Goal: Communication & Community: Answer question/provide support

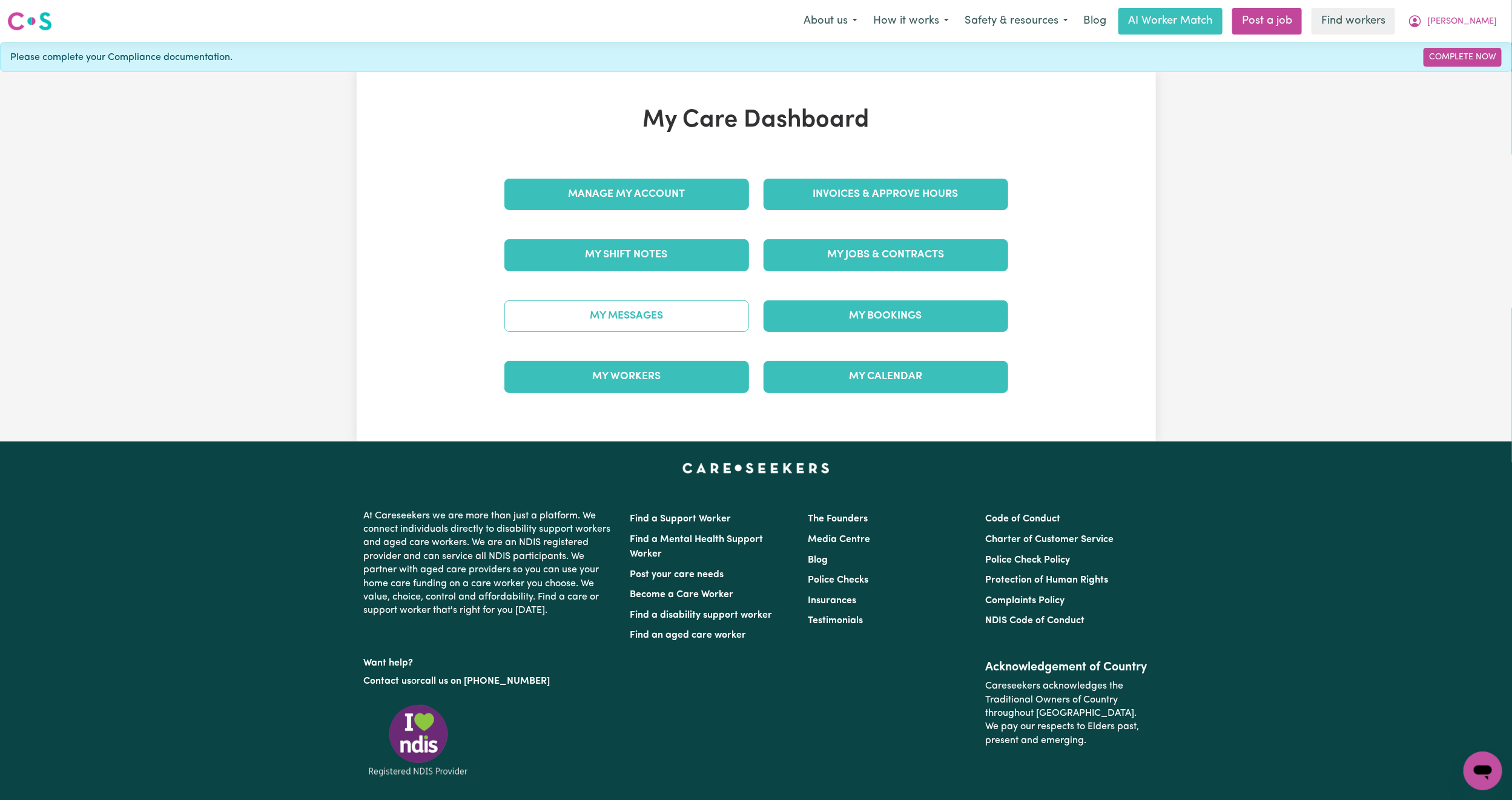
click at [679, 315] on link "My Messages" at bounding box center [627, 315] width 245 height 31
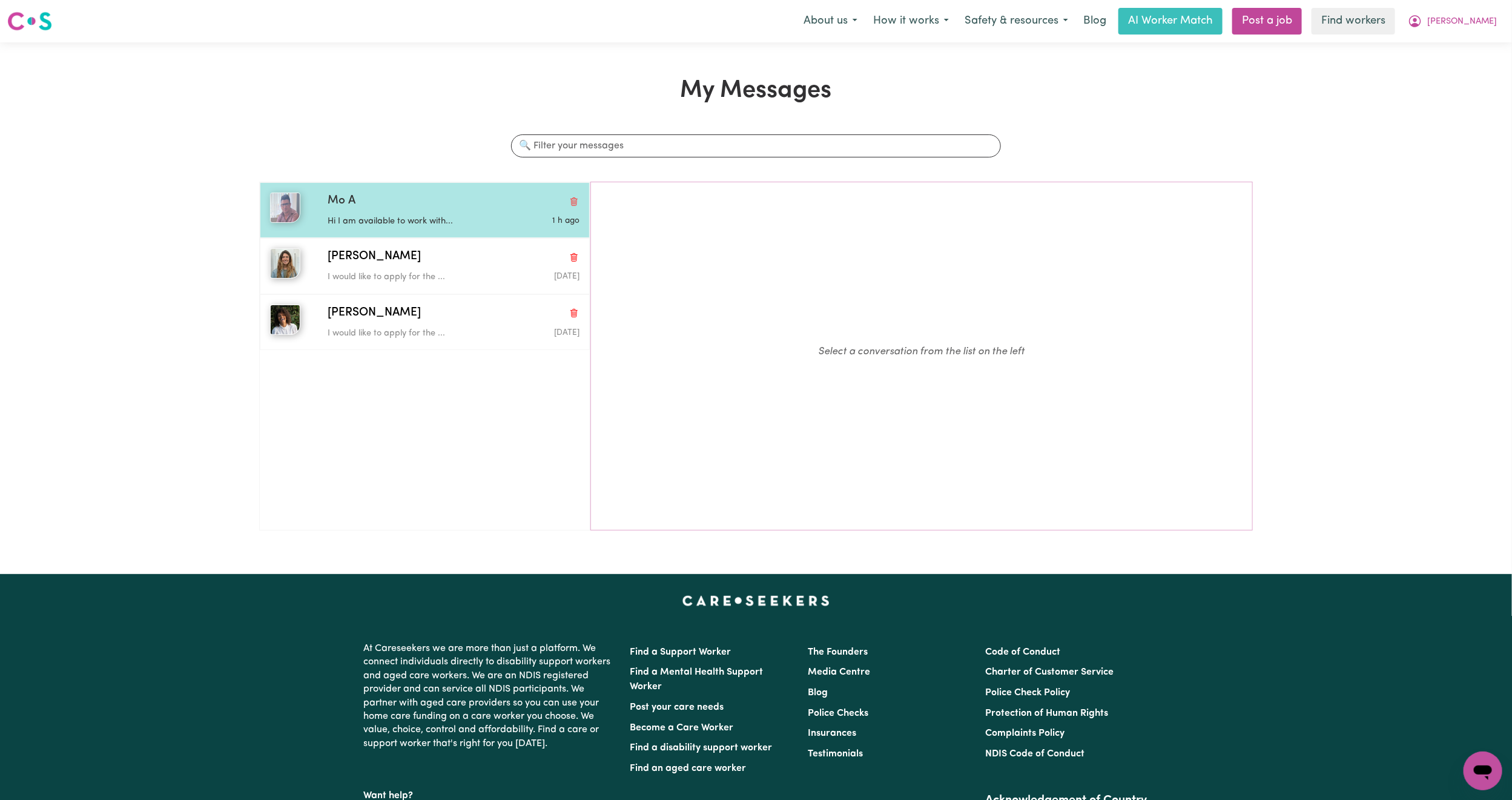
click at [406, 219] on p "Hi I am available to work with..." at bounding box center [411, 222] width 168 height 14
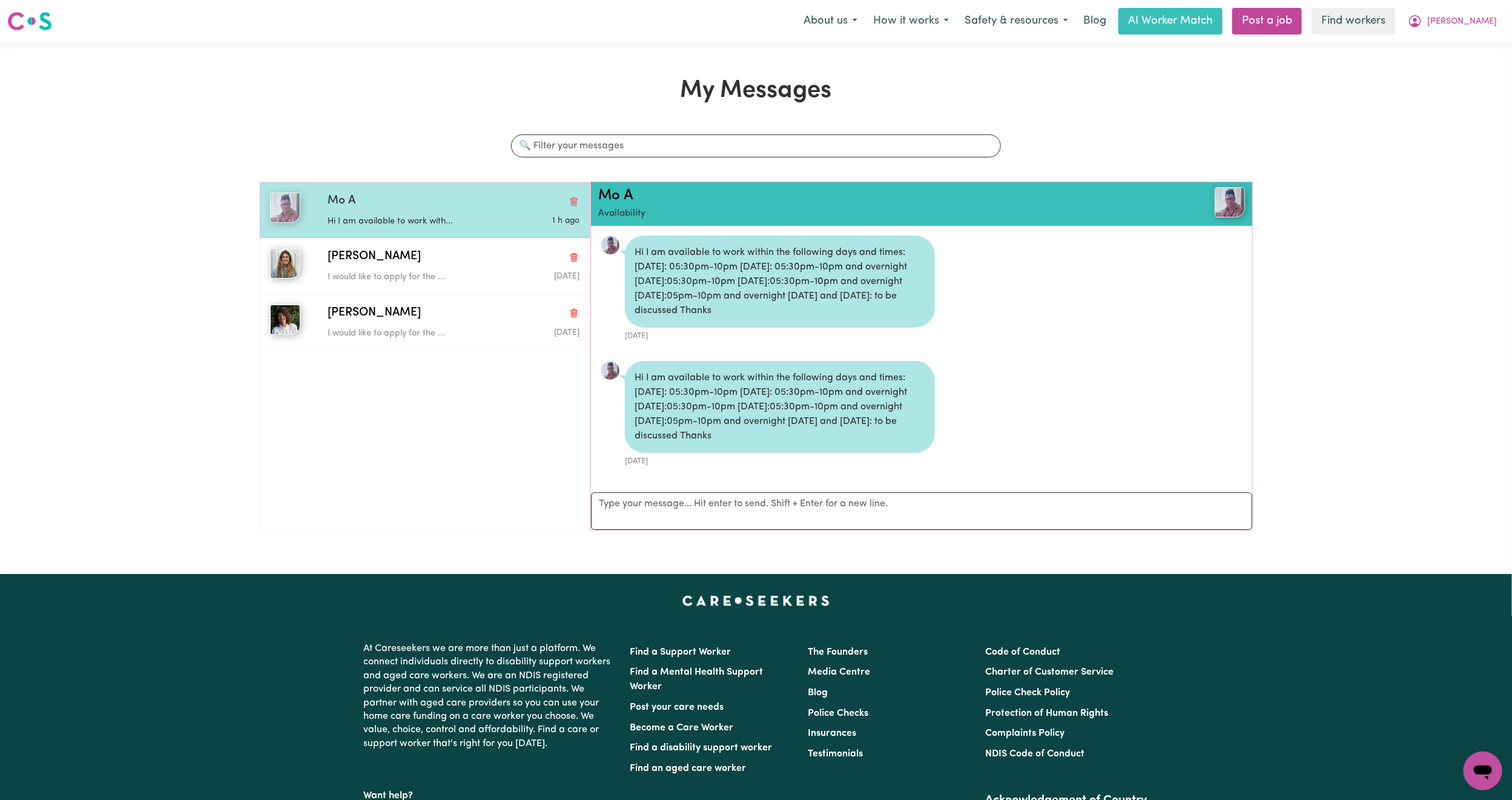
click at [438, 231] on div "Mo A Hi I am available to work with... 1 h ago" at bounding box center [425, 210] width 330 height 55
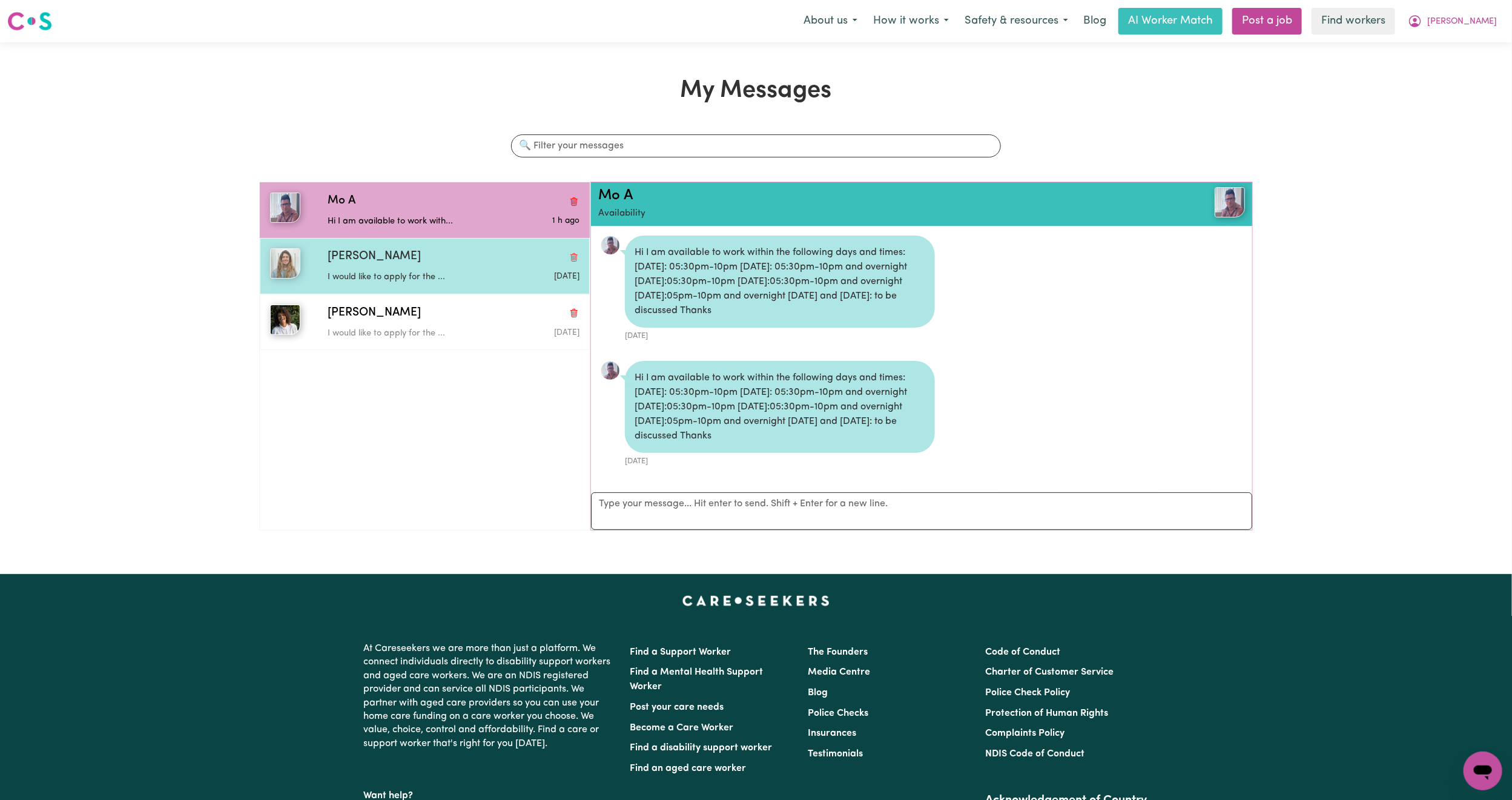
click at [444, 264] on div "[PERSON_NAME]" at bounding box center [454, 257] width 252 height 17
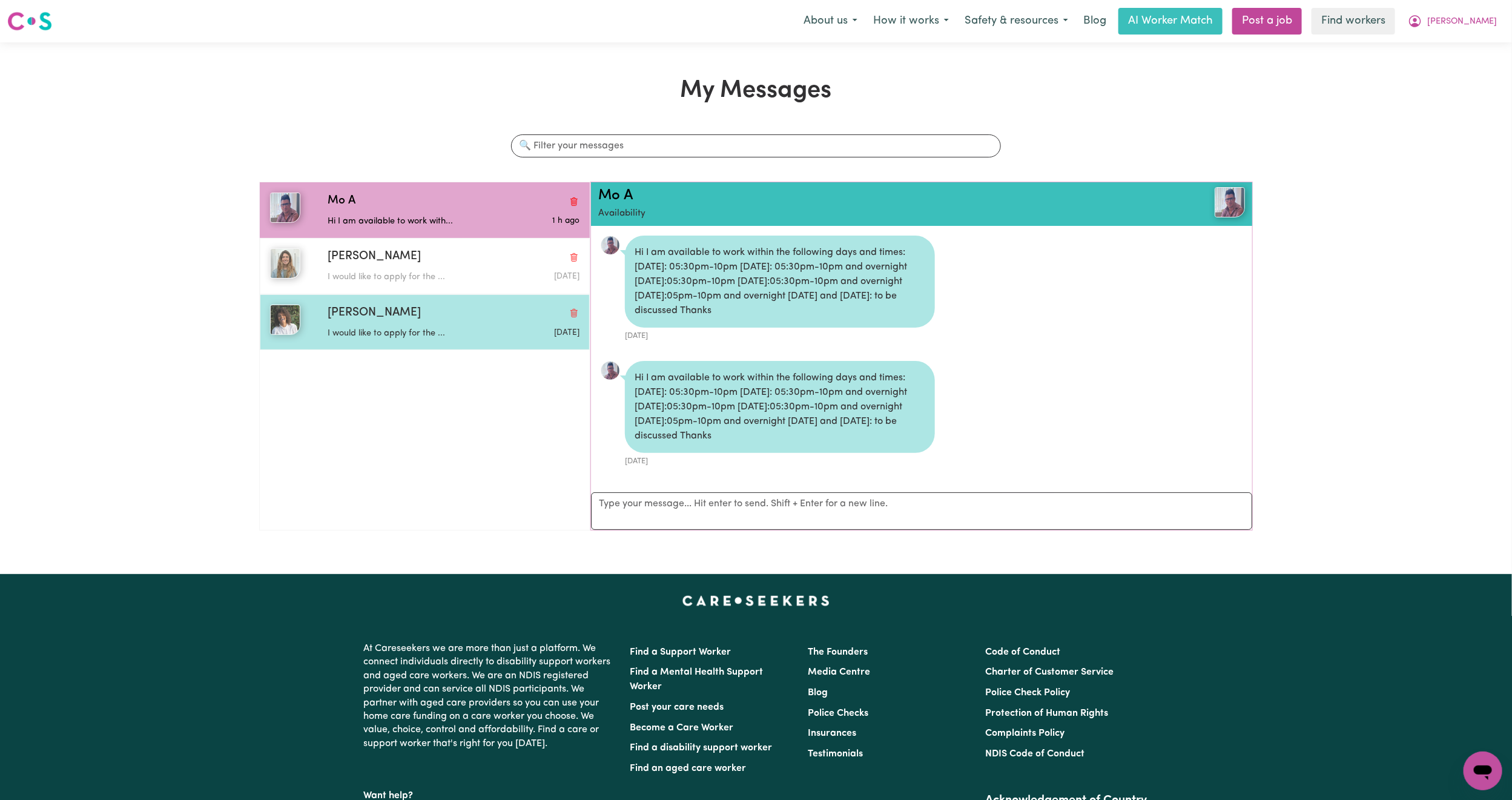
scroll to position [8, 0]
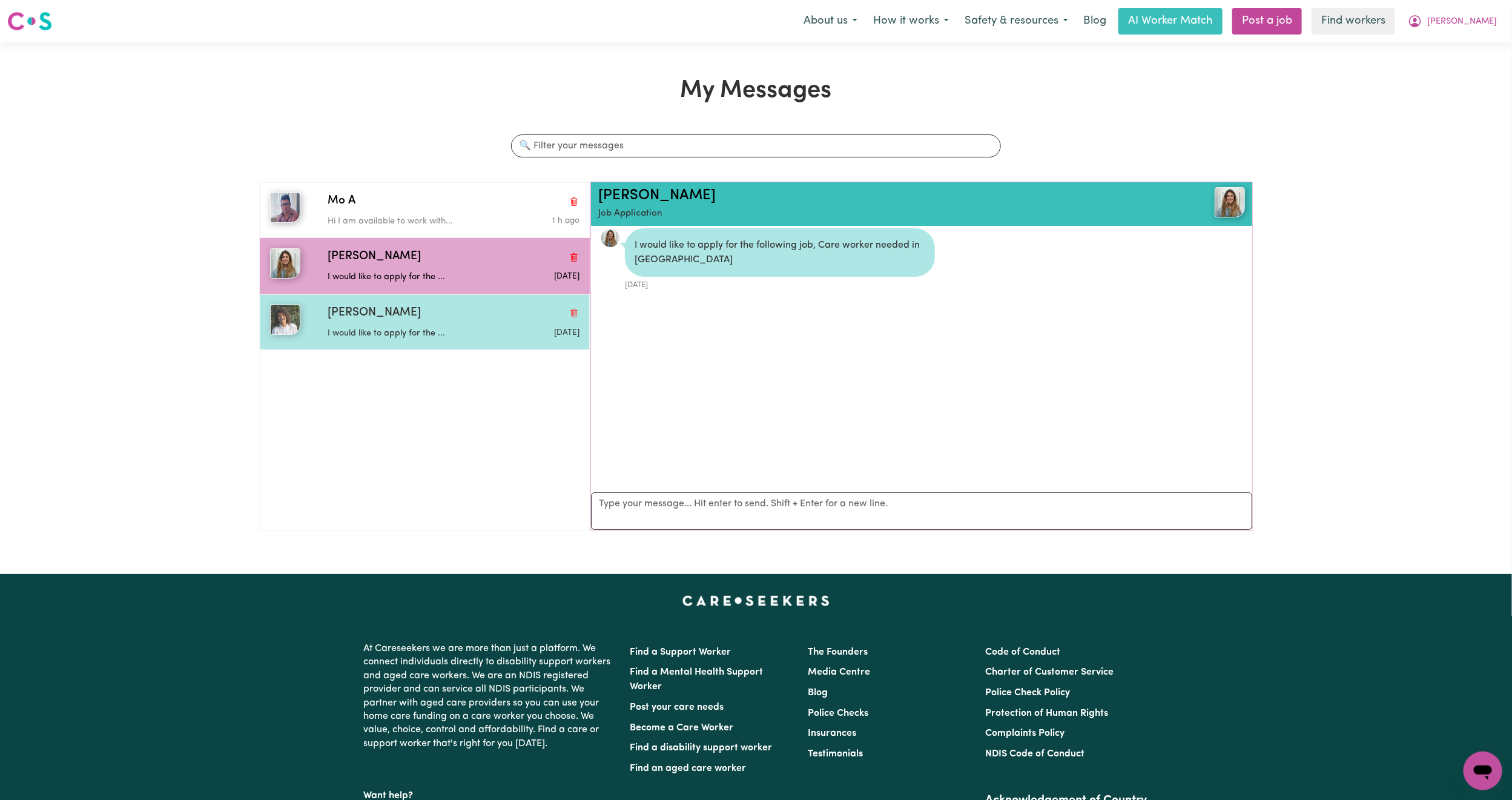
click at [447, 311] on div "[PERSON_NAME]" at bounding box center [454, 313] width 252 height 17
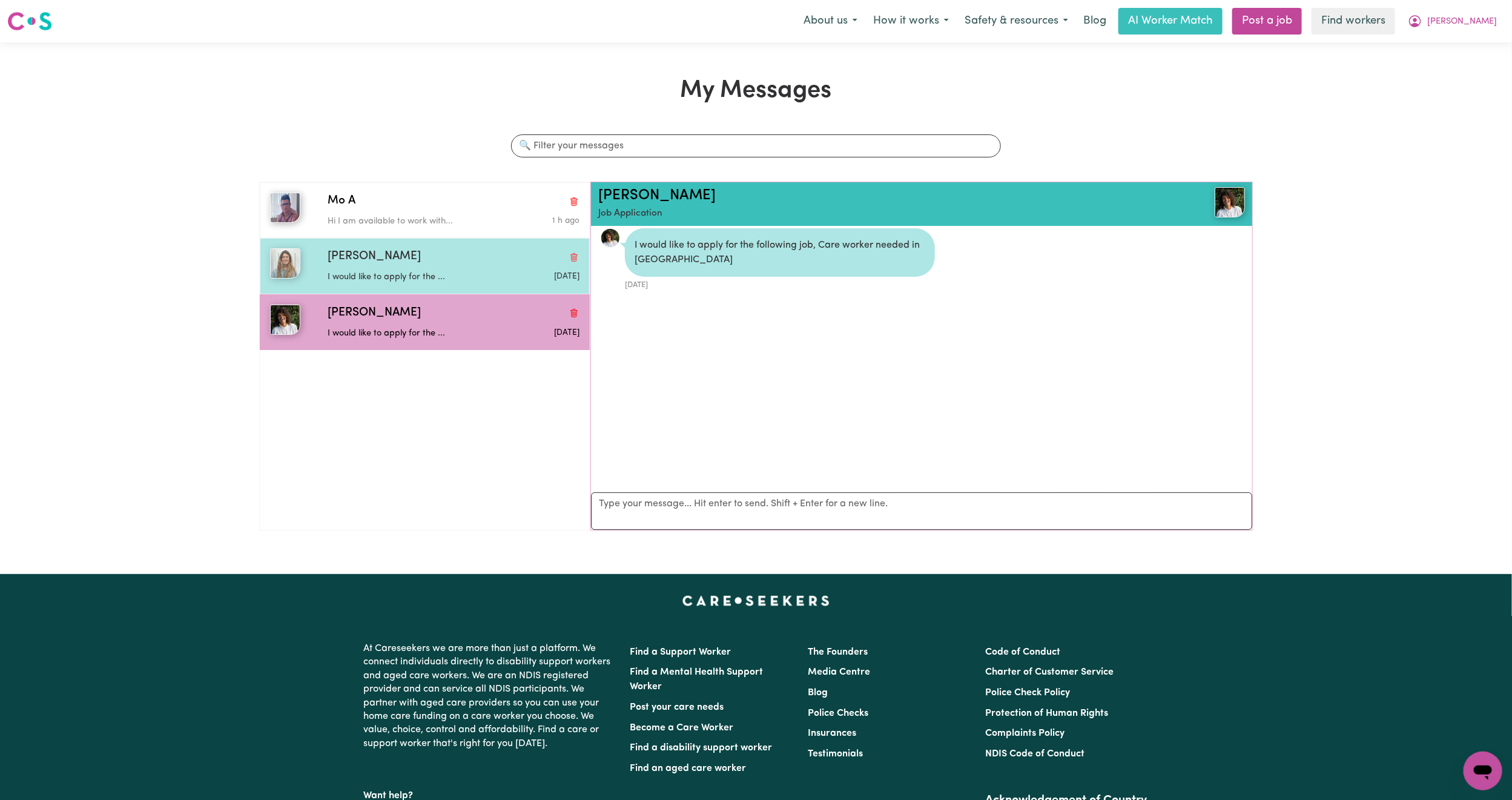
click at [420, 258] on div "[PERSON_NAME]" at bounding box center [454, 257] width 252 height 17
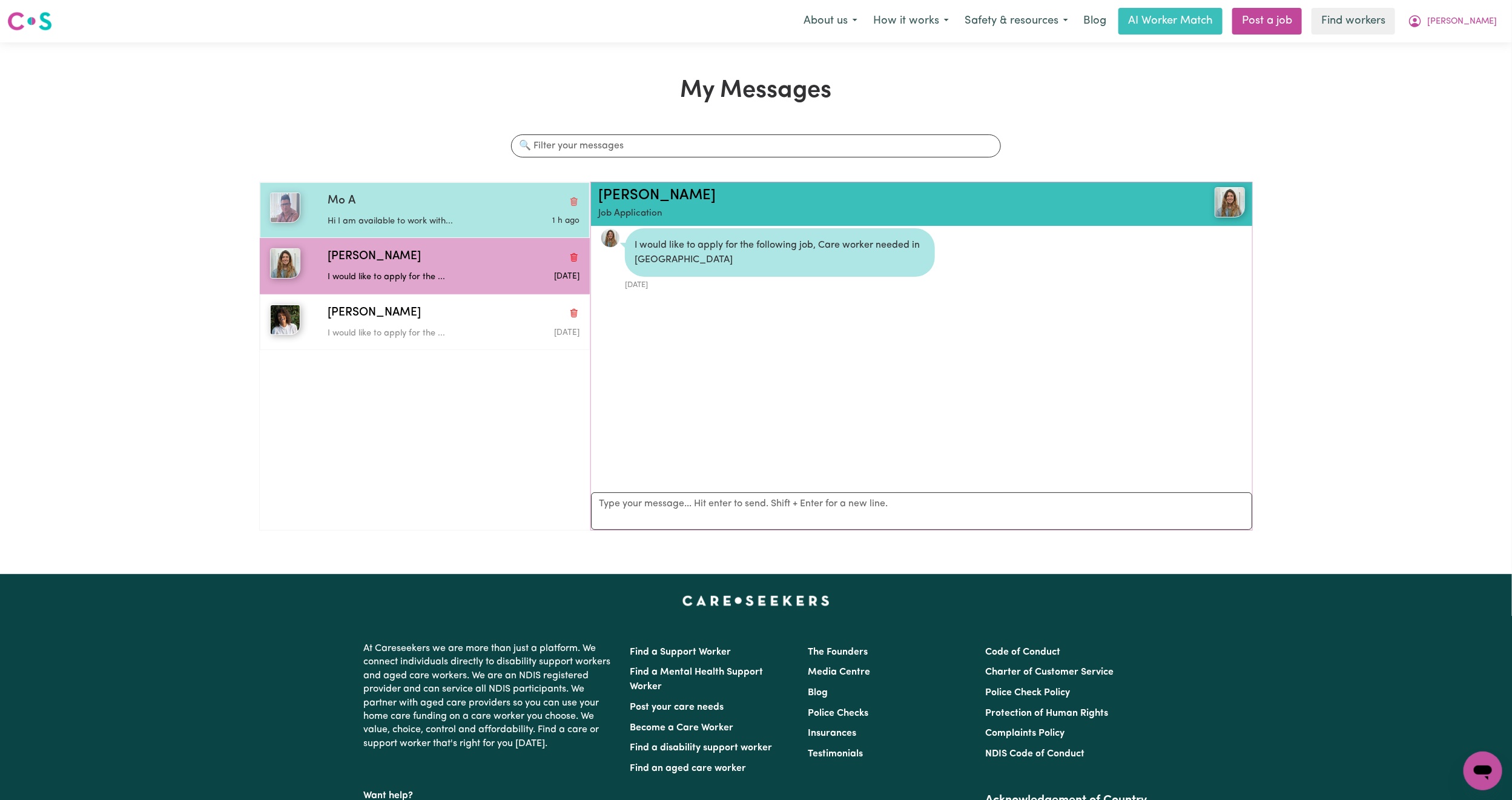
click at [431, 213] on div "Hi I am available to work with..." at bounding box center [411, 220] width 168 height 18
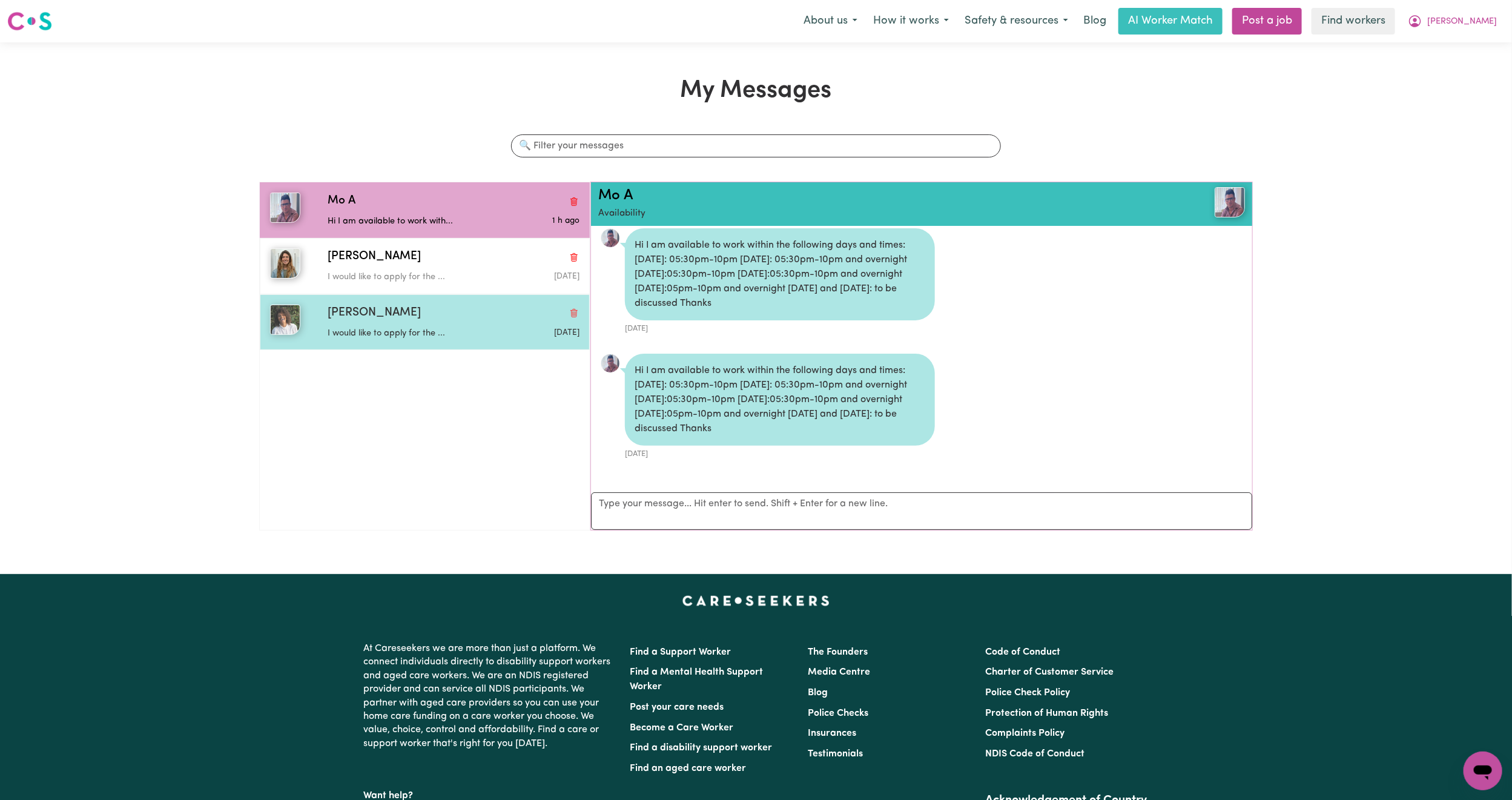
click at [400, 336] on p "I would like to apply for the ..." at bounding box center [411, 334] width 168 height 14
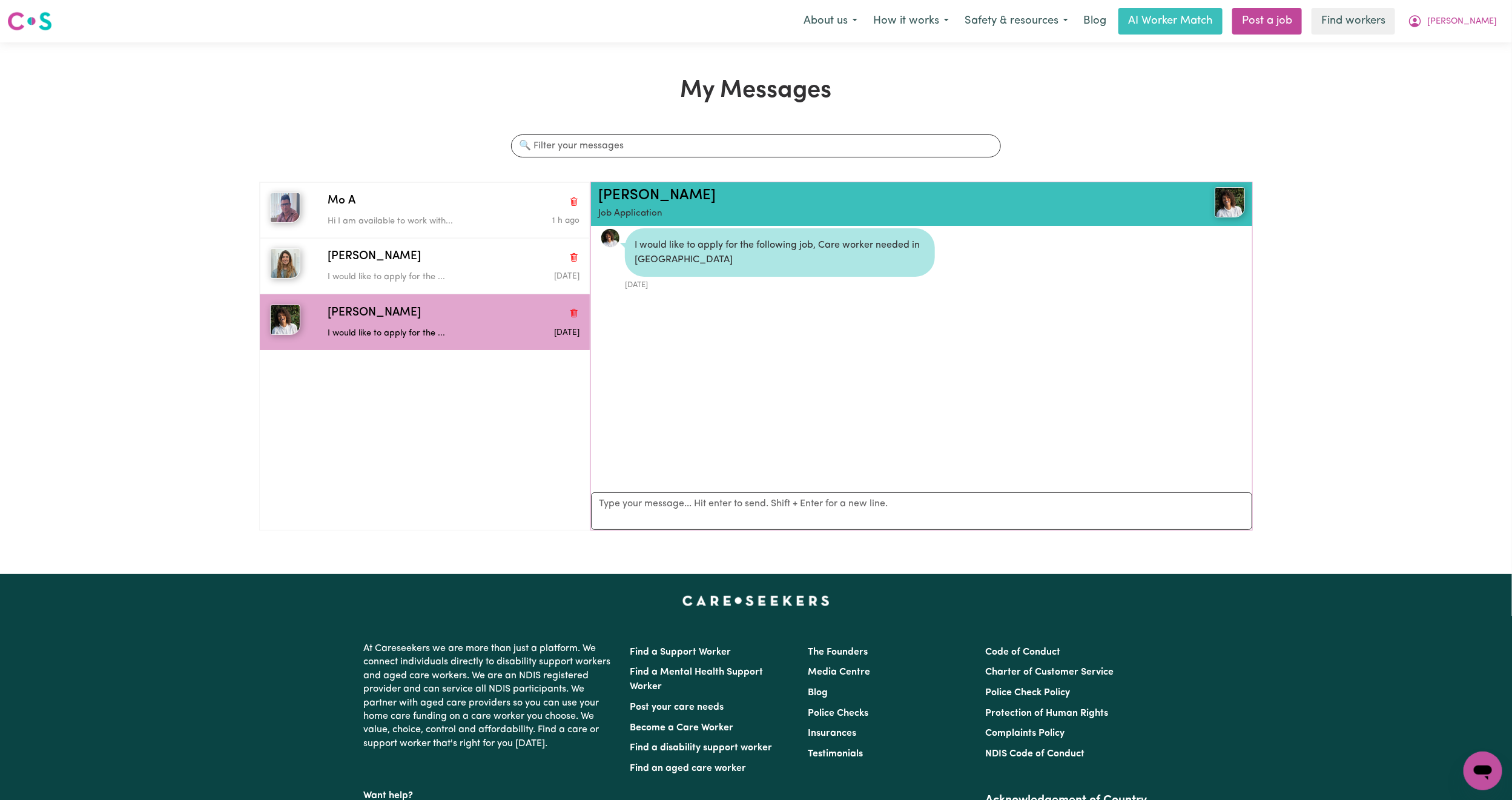
click at [1491, 5] on nav "Menu About us How it works Safety & resources Blog AI Worker Match Post a job F…" at bounding box center [756, 21] width 1512 height 43
click at [1501, 26] on button "[PERSON_NAME]" at bounding box center [1452, 21] width 105 height 25
click at [1471, 42] on link "My Dashboard" at bounding box center [1457, 47] width 96 height 23
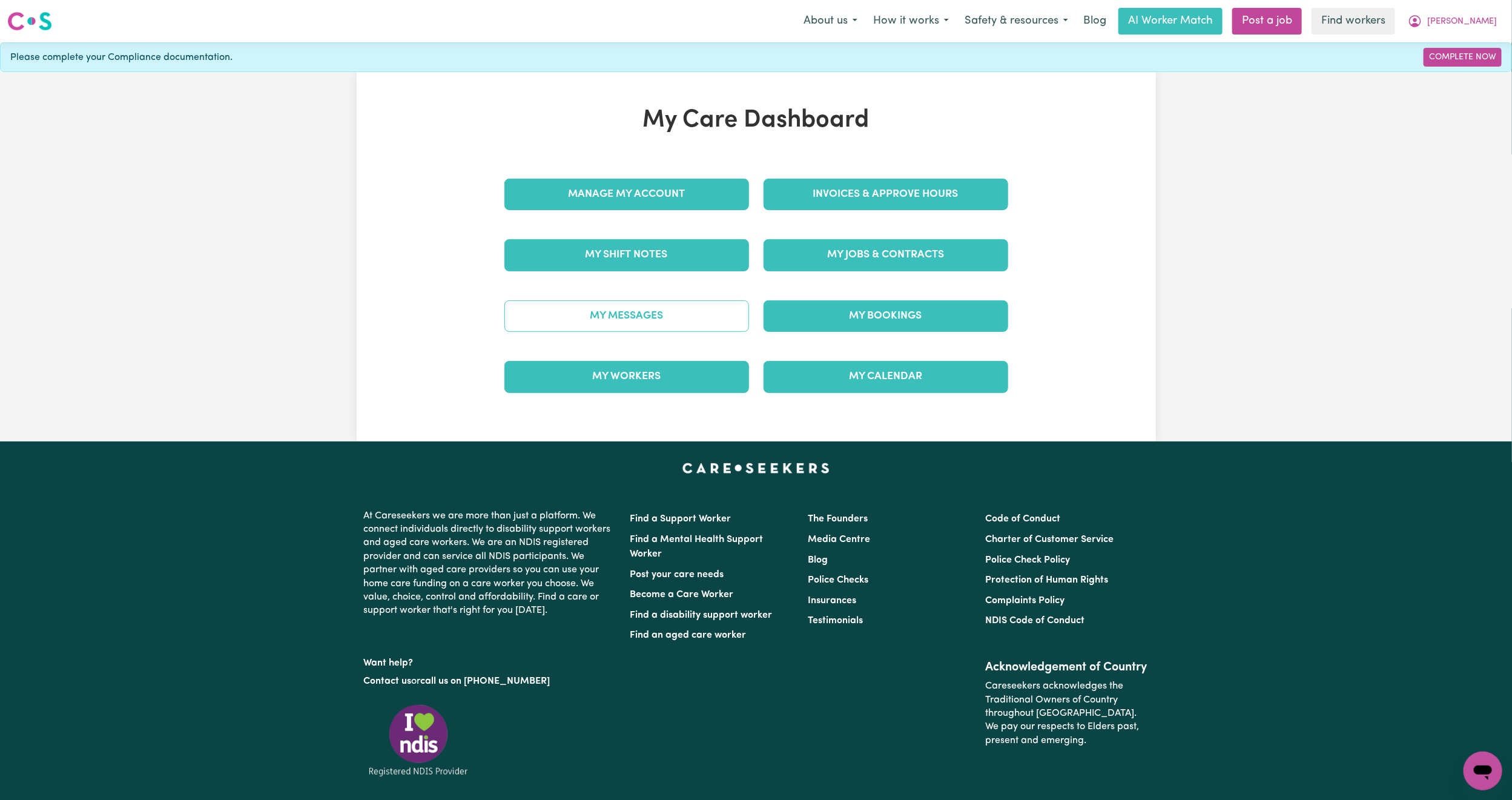
click at [598, 324] on link "My Messages" at bounding box center [627, 315] width 245 height 31
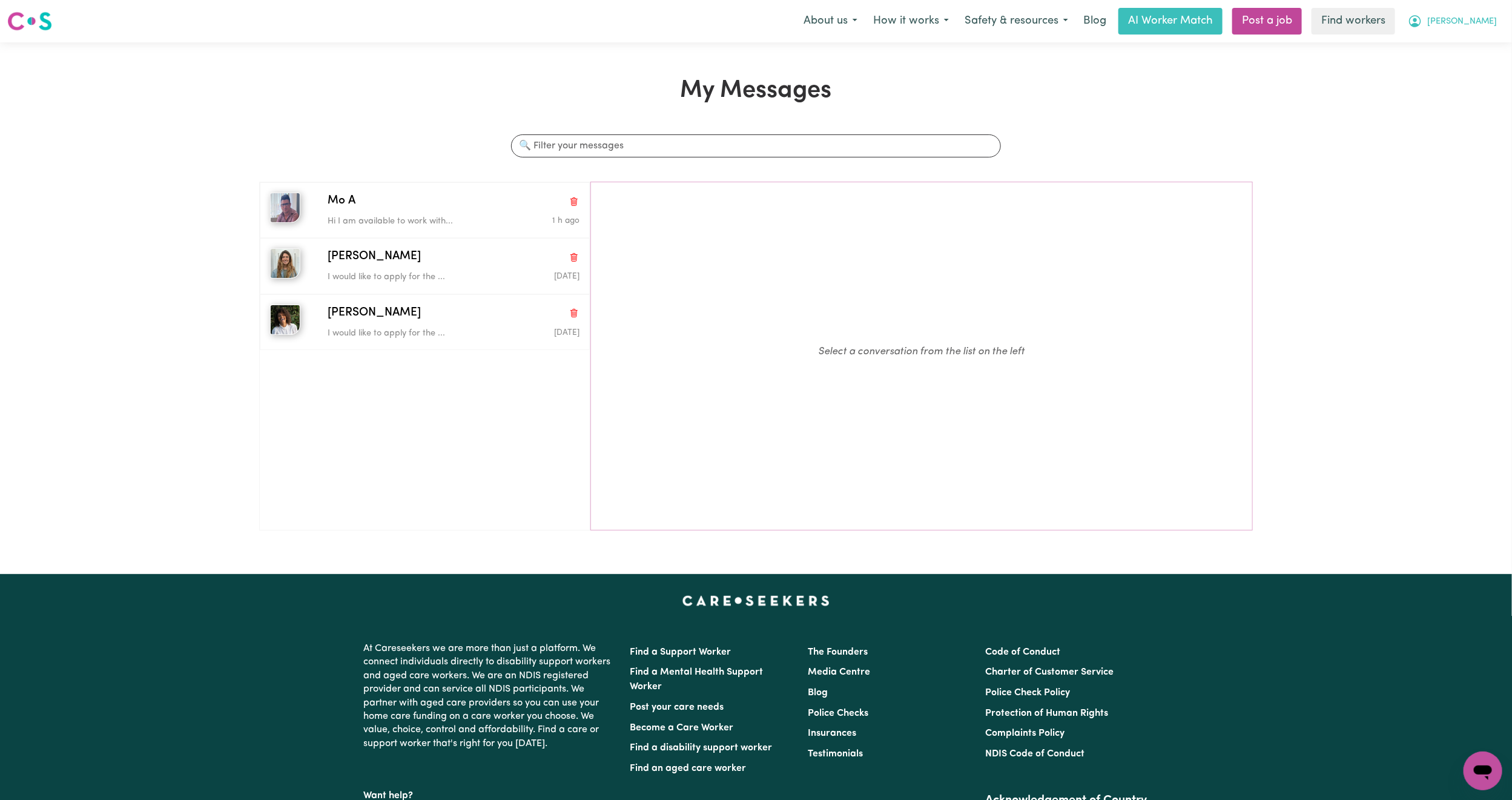
click at [1482, 18] on span "[PERSON_NAME]" at bounding box center [1462, 22] width 70 height 14
click at [1463, 48] on link "My Dashboard" at bounding box center [1457, 47] width 96 height 23
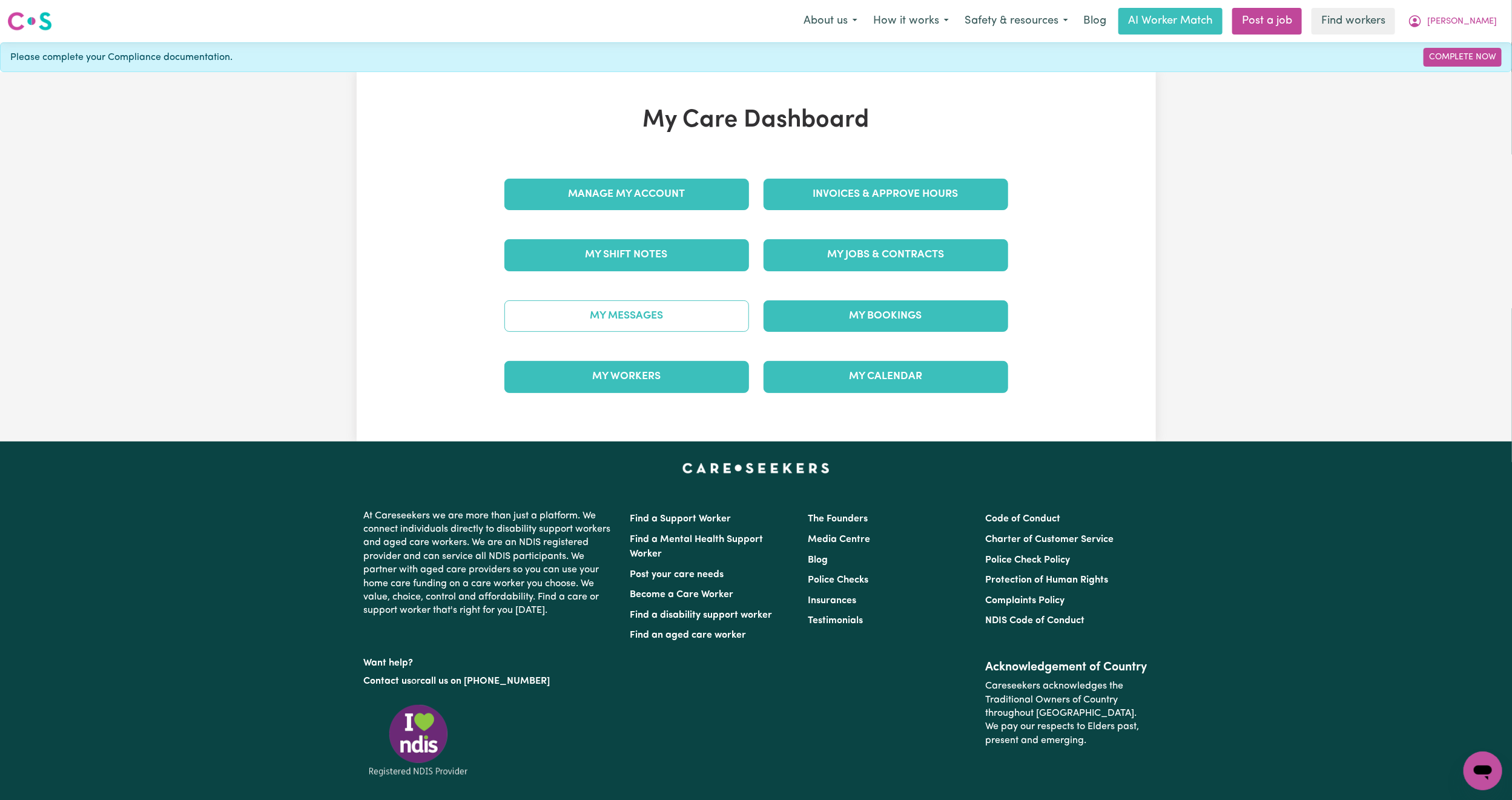
click at [682, 315] on link "My Messages" at bounding box center [627, 315] width 245 height 31
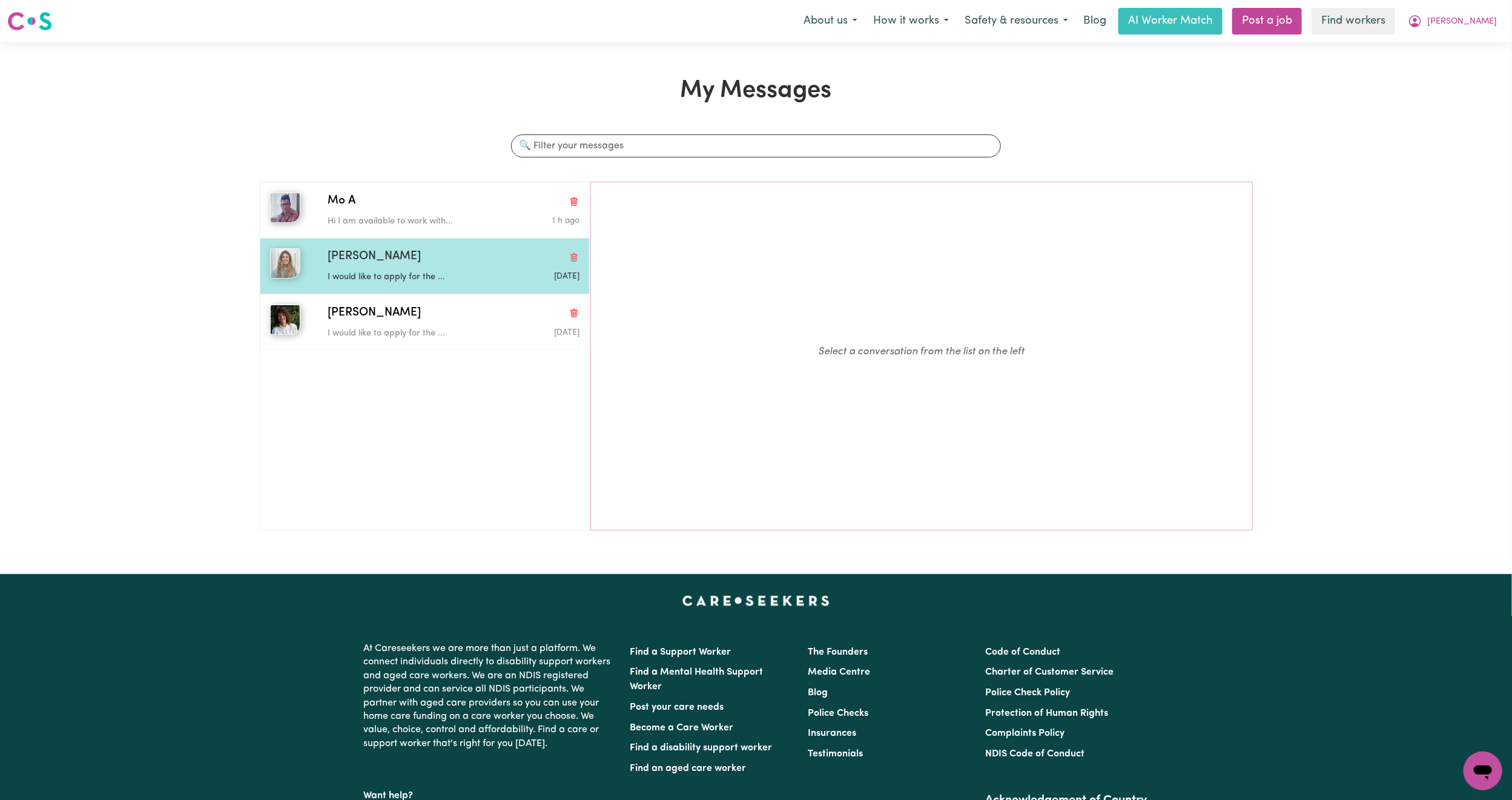
click at [411, 260] on div "[PERSON_NAME]" at bounding box center [454, 257] width 252 height 17
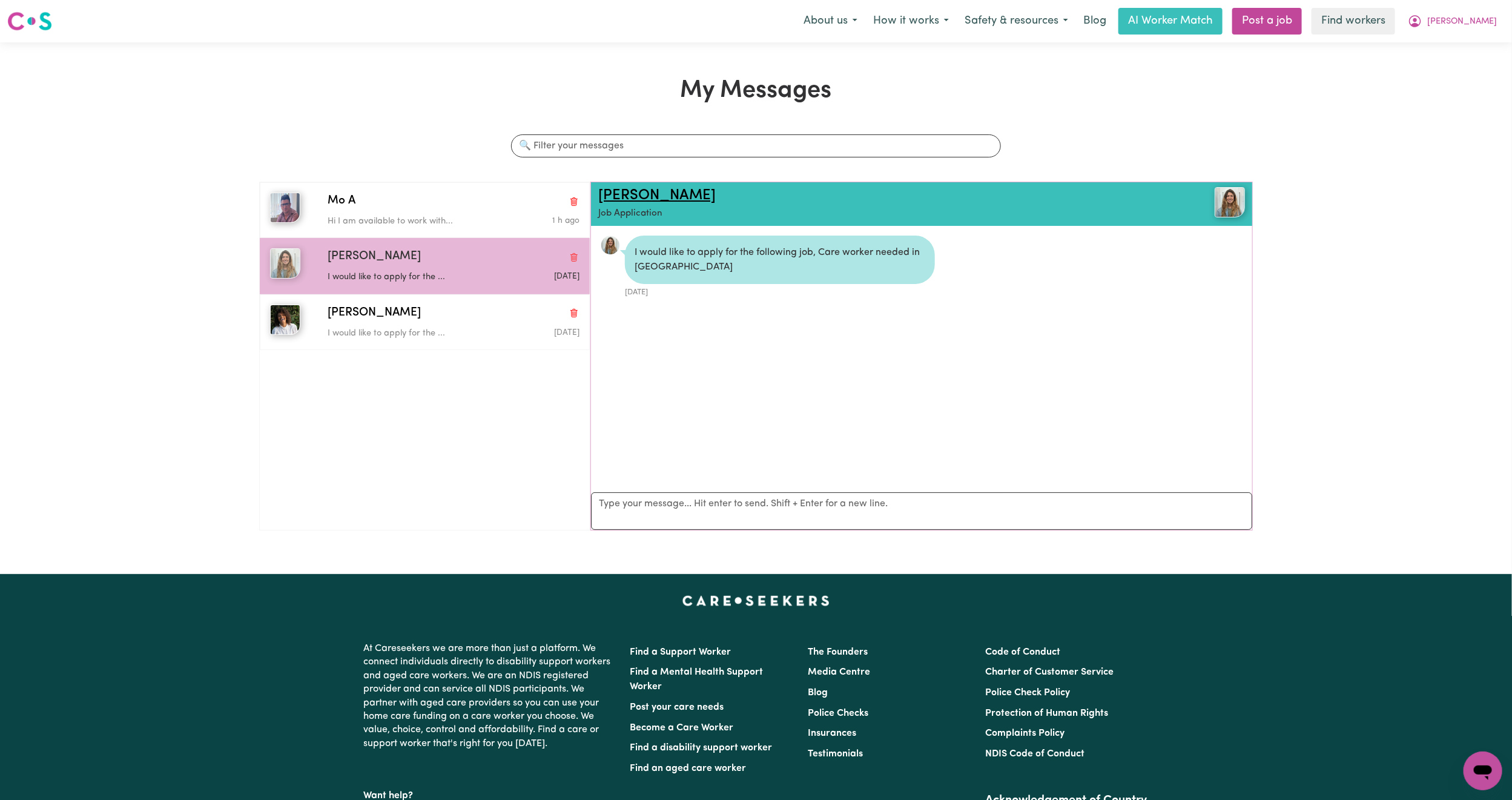
scroll to position [8, 0]
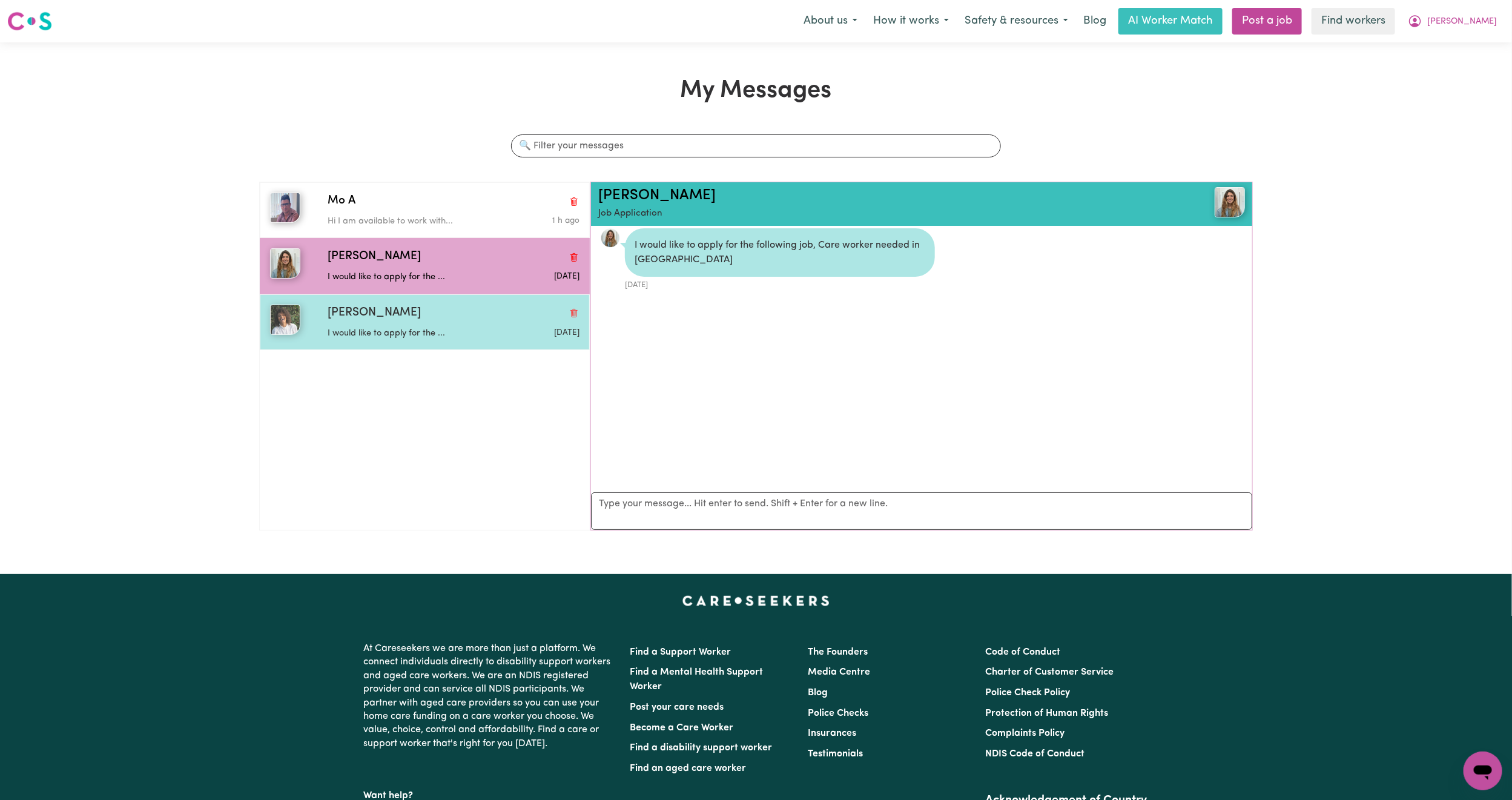
click at [402, 315] on div "[PERSON_NAME]" at bounding box center [454, 313] width 252 height 17
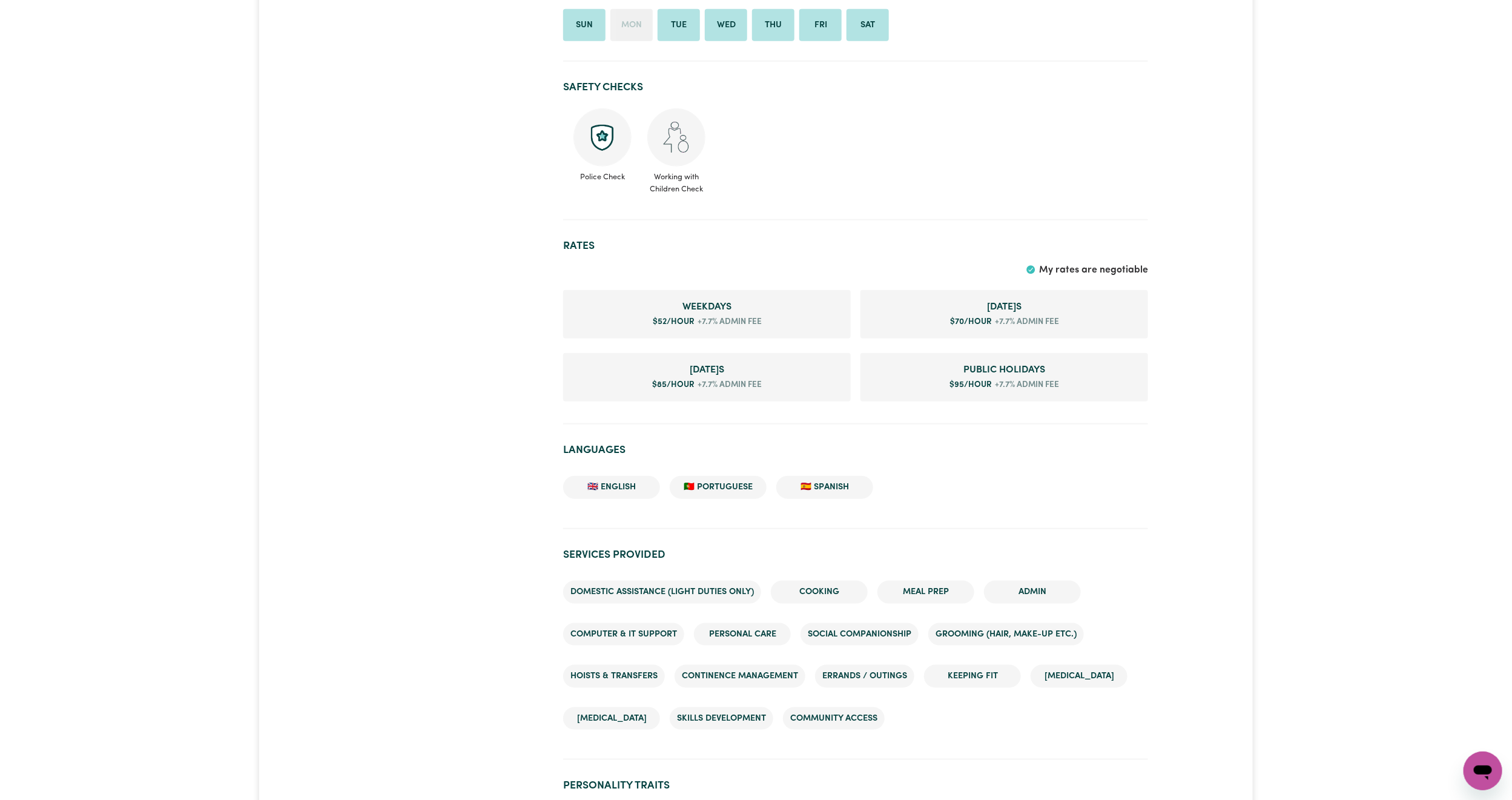
scroll to position [273, 0]
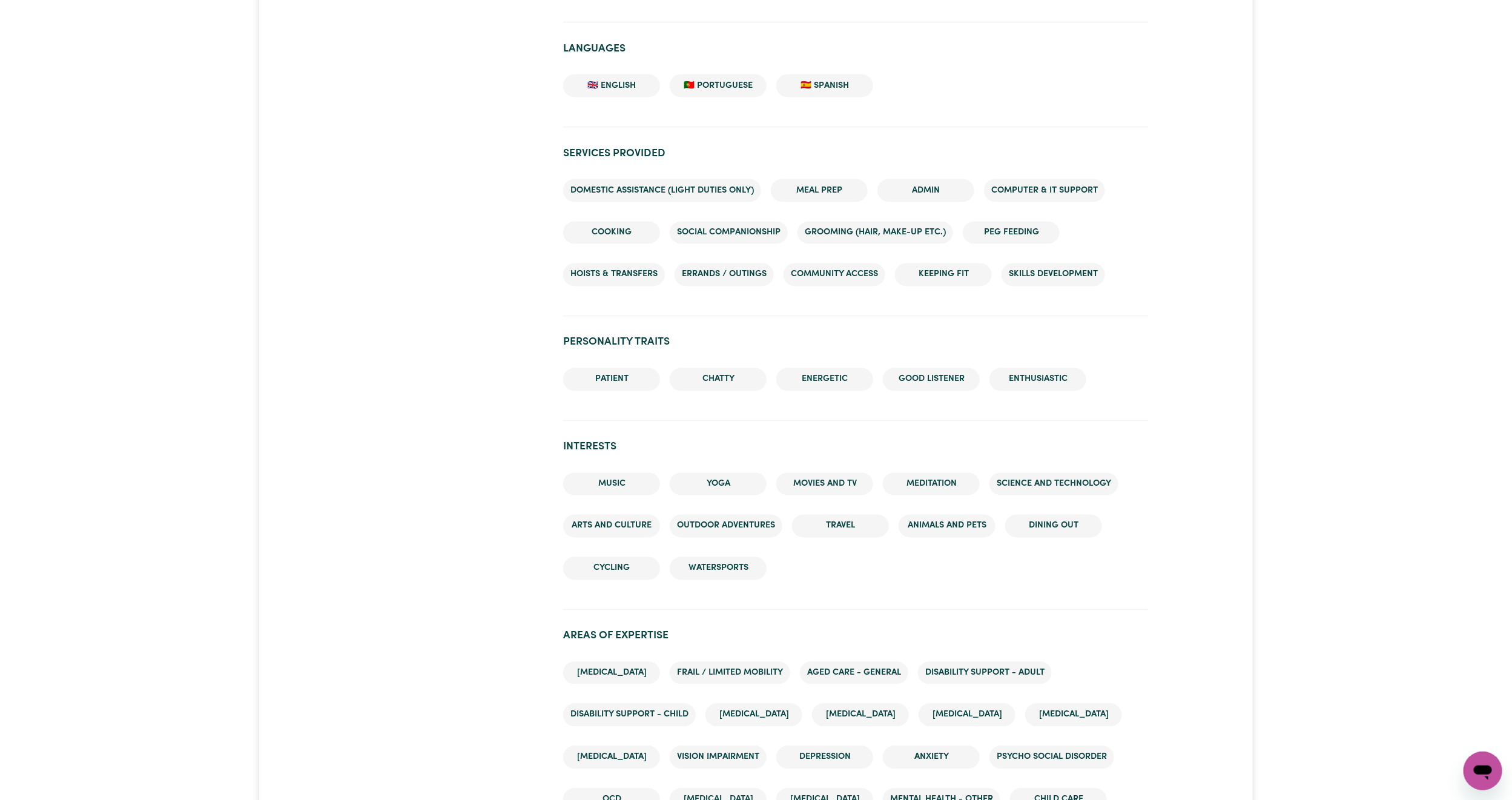
scroll to position [1453, 0]
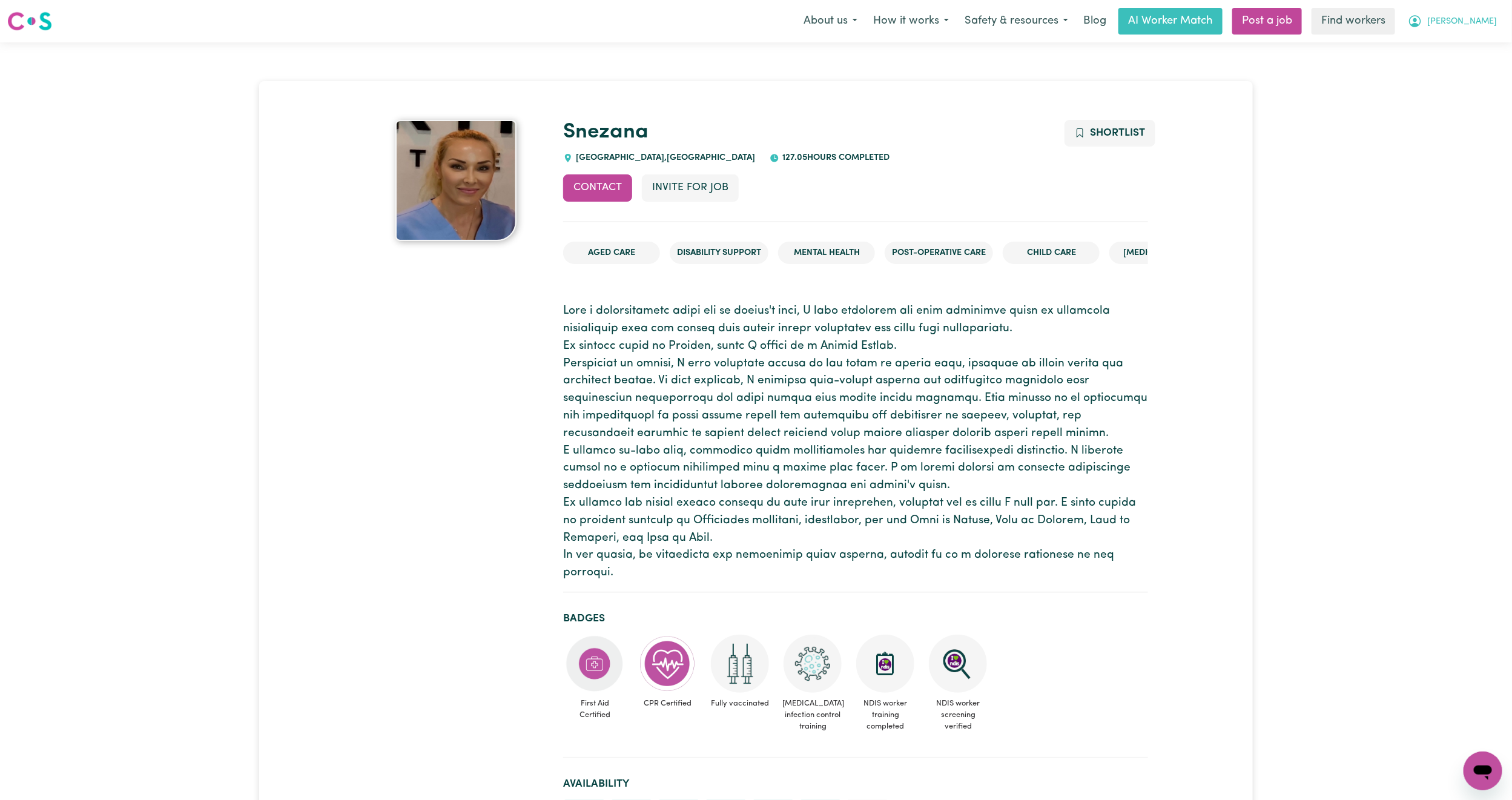
click at [1486, 29] on button "[PERSON_NAME]" at bounding box center [1452, 21] width 105 height 25
click at [1448, 64] on link "Logout" at bounding box center [1457, 70] width 96 height 23
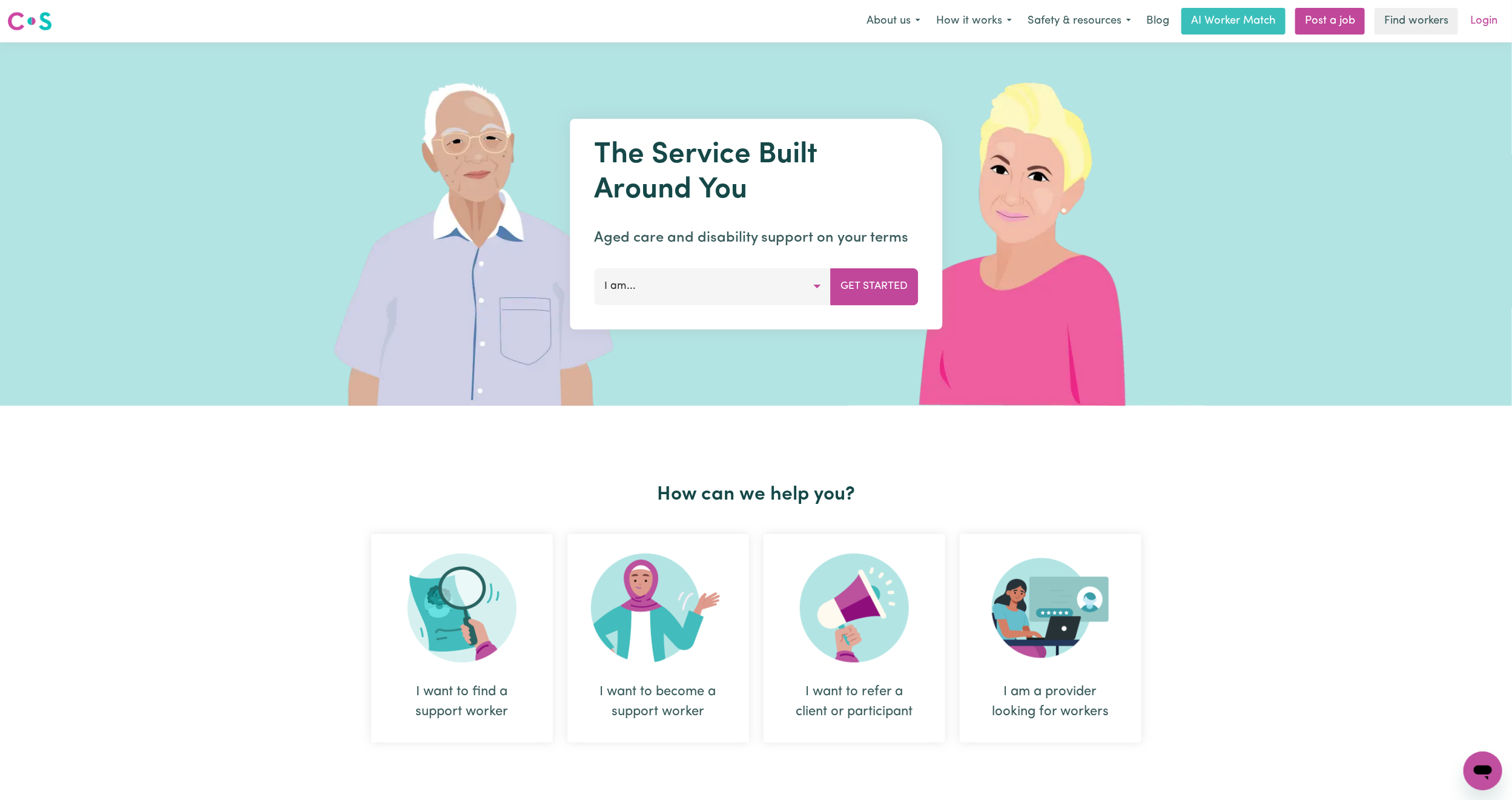
click at [1477, 17] on link "Login" at bounding box center [1483, 21] width 42 height 27
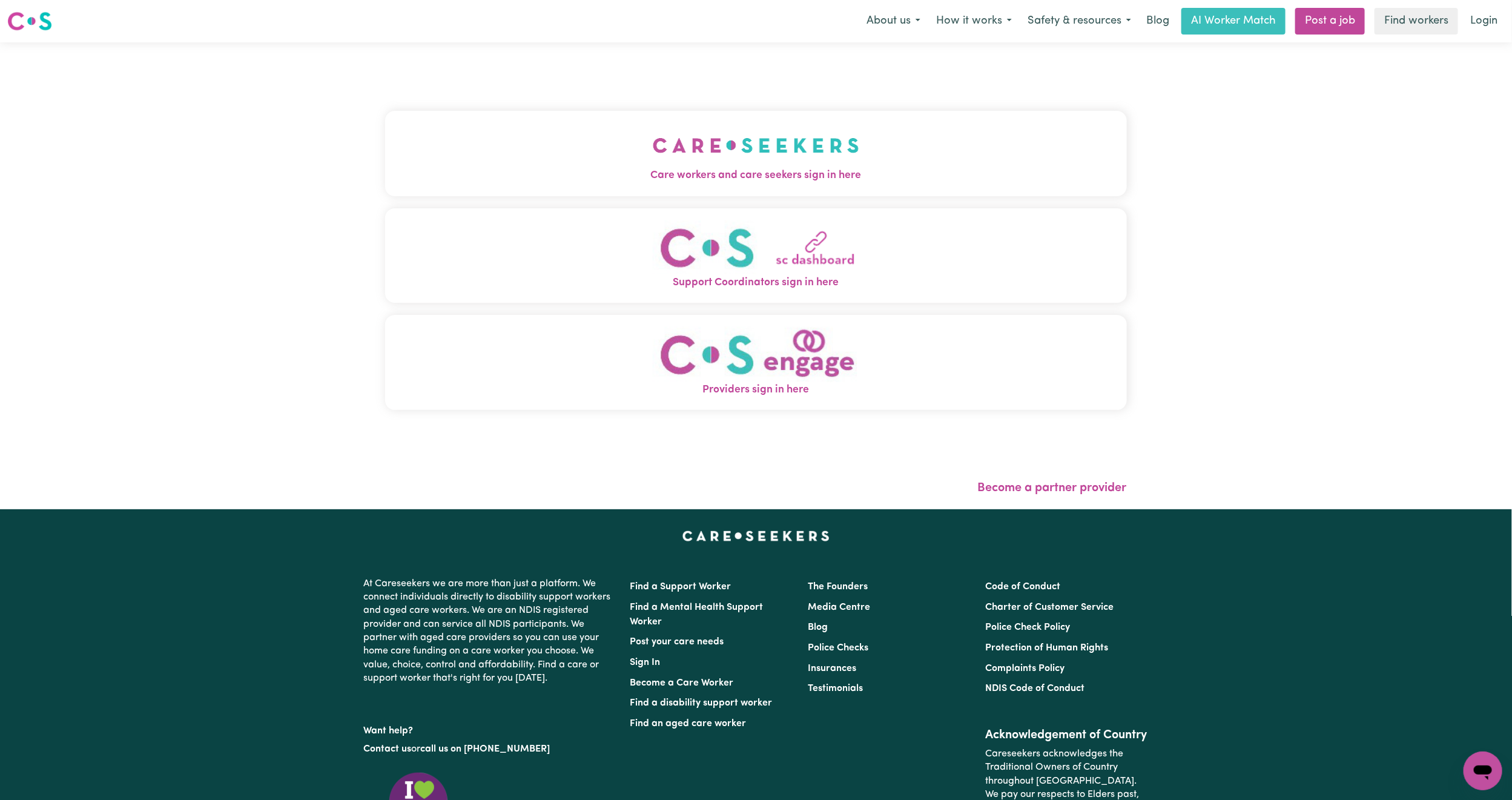
click at [385, 87] on div "Care workers and care seekers sign in here Support Coordinators sign in here Pr…" at bounding box center [756, 267] width 742 height 400
click at [365, 150] on div "Care workers and care seekers sign in here Support Coordinators sign in here Pr…" at bounding box center [756, 276] width 1512 height 466
click at [587, 149] on button "Care workers and care seekers sign in here" at bounding box center [756, 153] width 742 height 85
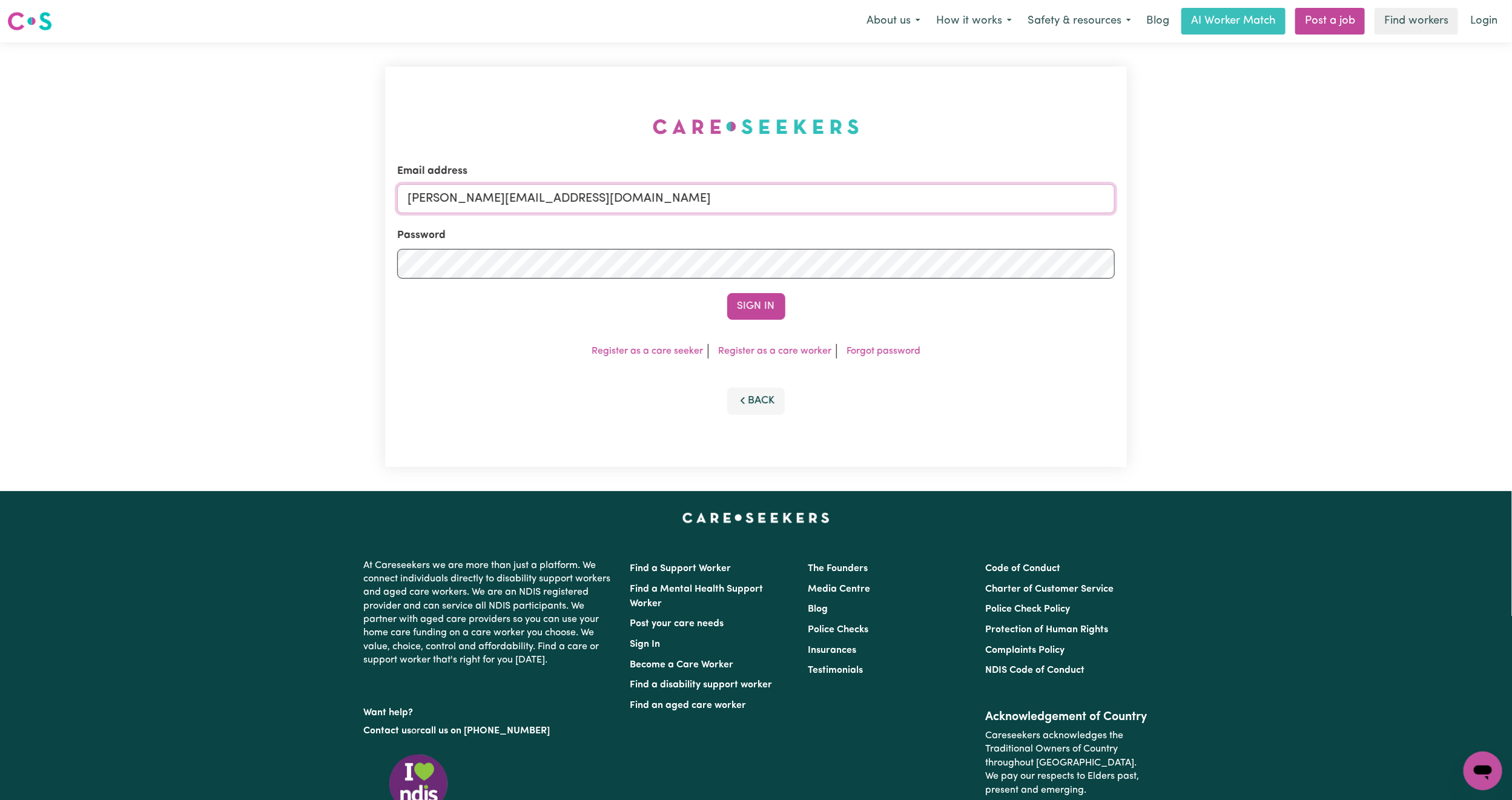
click at [489, 196] on input "mikayla+engage@careseekers.com.au" at bounding box center [756, 198] width 717 height 29
drag, startPoint x: 474, startPoint y: 201, endPoint x: 974, endPoint y: 215, distance: 500.2
click at [974, 215] on form "Email address superuser~mikayla@careseekers.com.au Password Sign In" at bounding box center [756, 242] width 717 height 157
type input "superuser~gabe.govinda@gmail.com"
click at [756, 315] on button "Sign In" at bounding box center [756, 306] width 59 height 27
